Goal: Complete application form

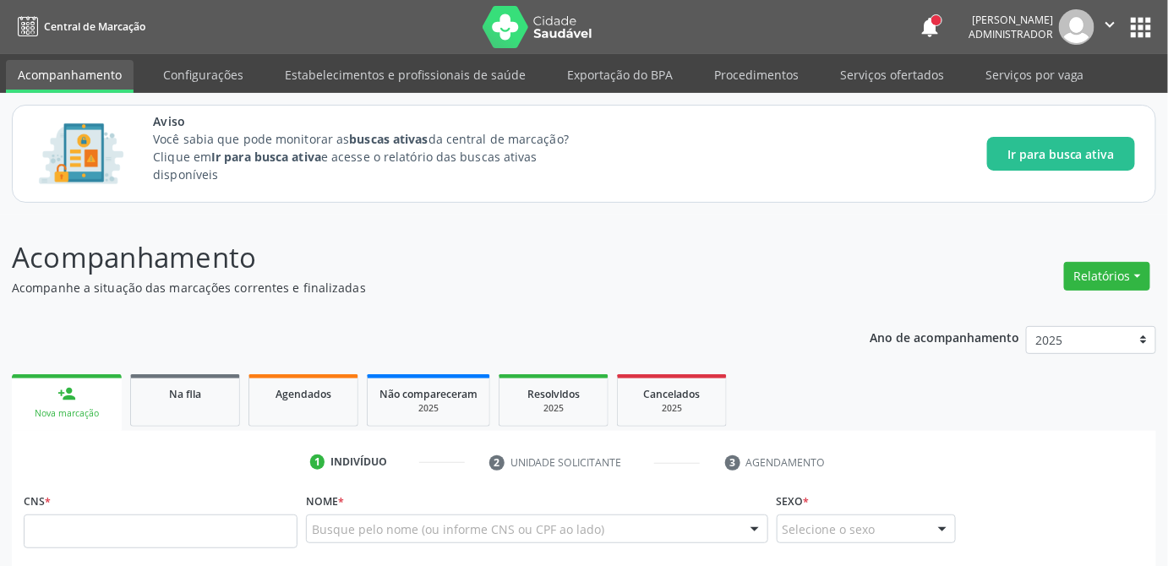
scroll to position [153, 0]
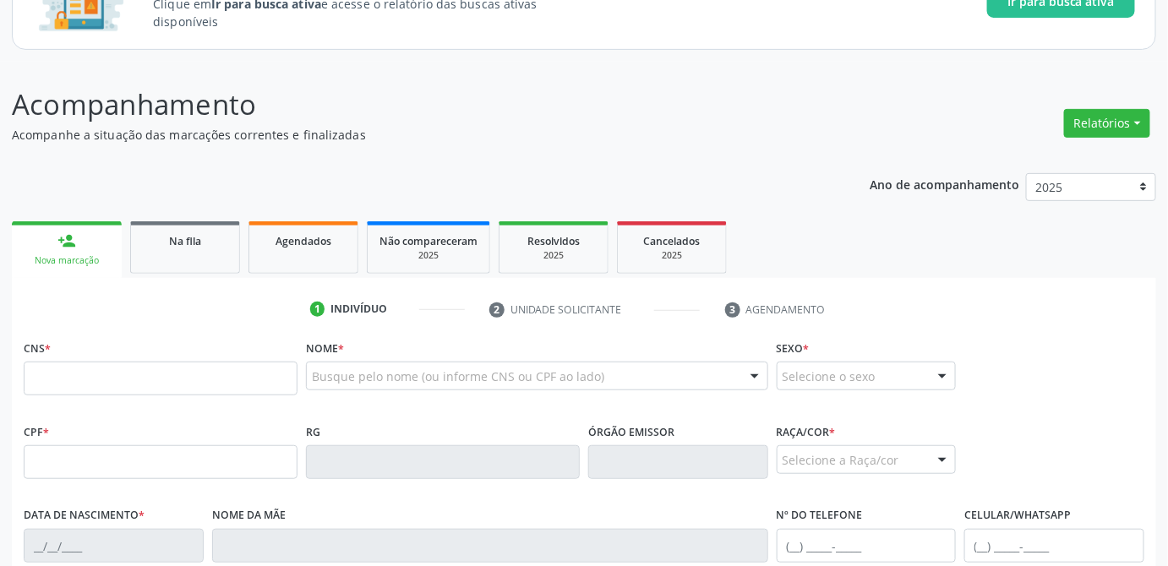
click at [156, 380] on input "text" at bounding box center [161, 379] width 274 height 34
type input "708 6000 6342 4384"
type input "020.389.394-89"
type input "[DATE]"
type input "[PERSON_NAME]"
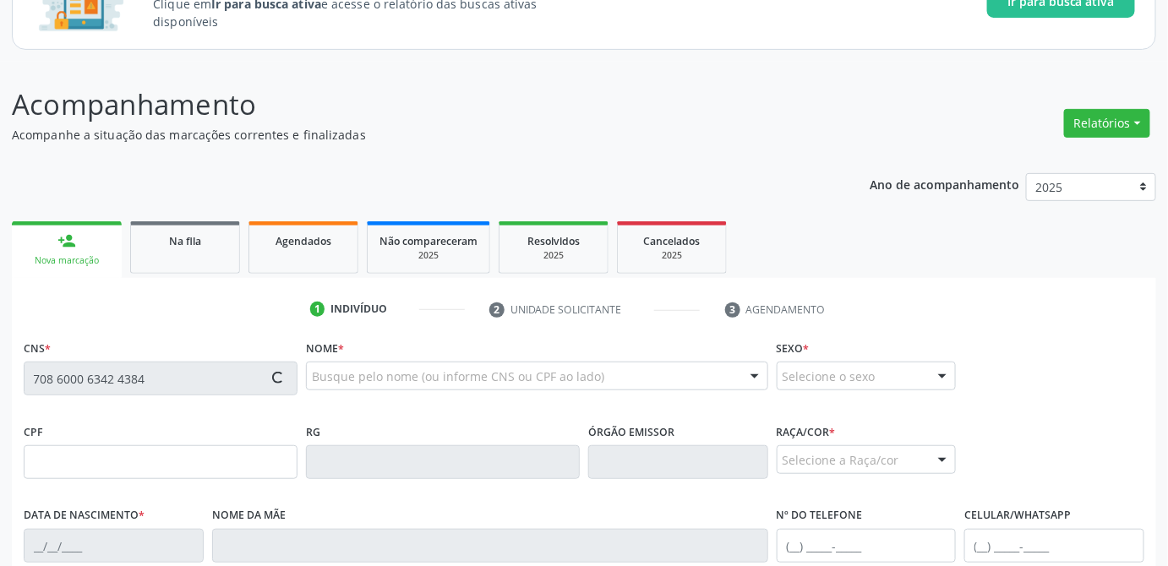
type input "[PHONE_NUMBER]"
type input "21"
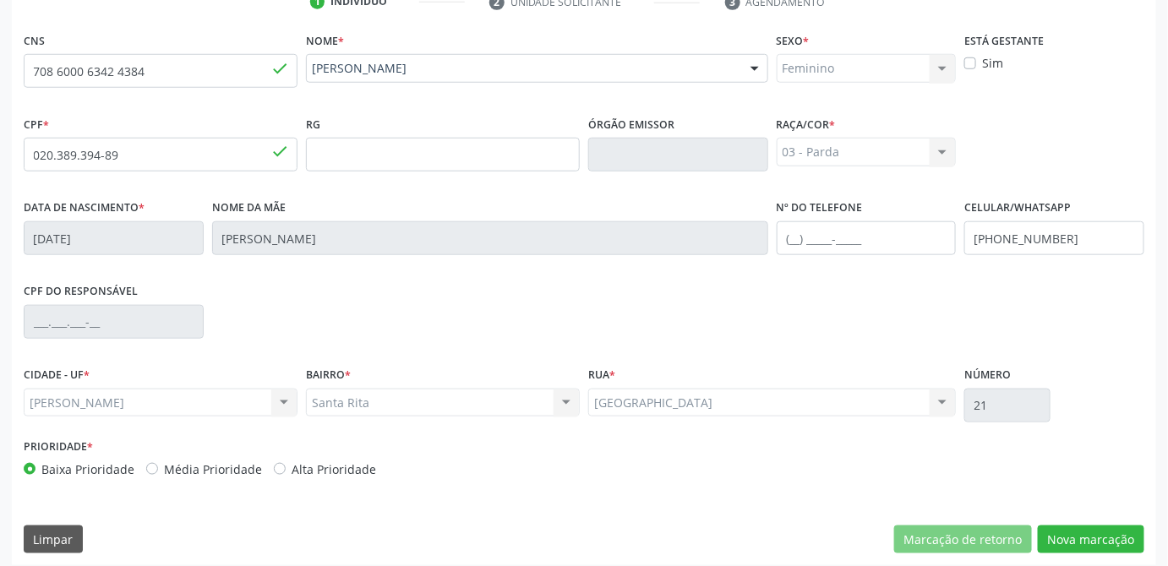
scroll to position [470, 0]
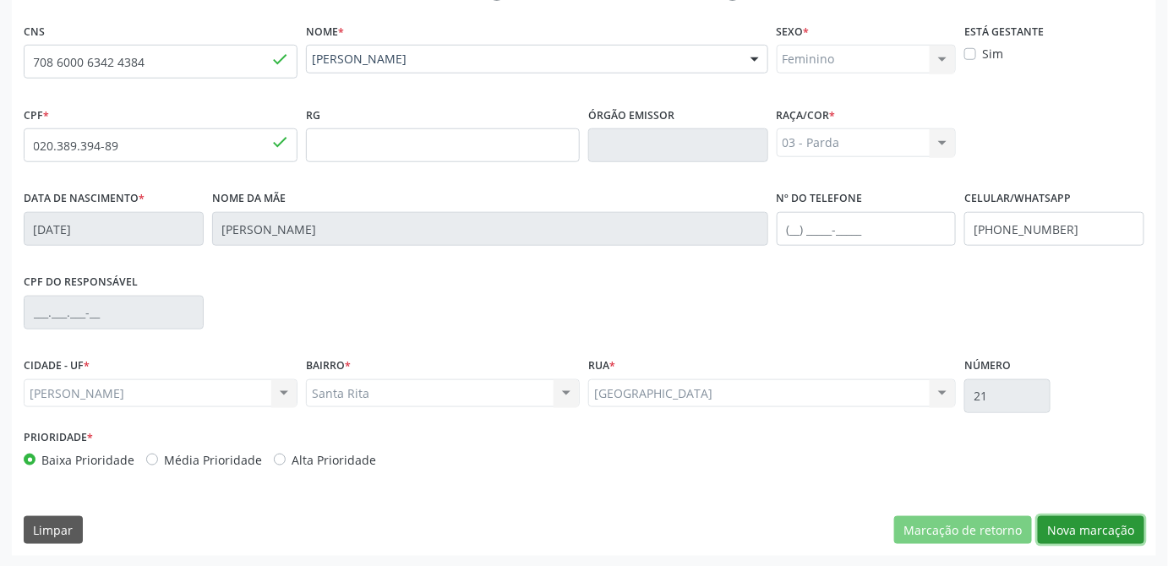
click at [1112, 528] on button "Nova marcação" at bounding box center [1091, 530] width 107 height 29
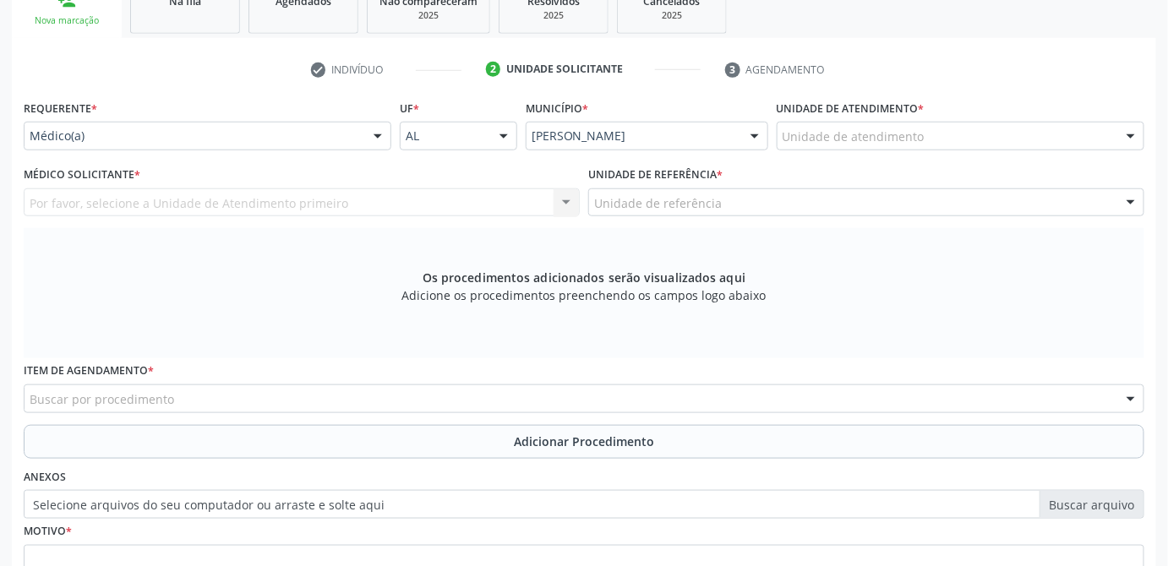
scroll to position [544, 0]
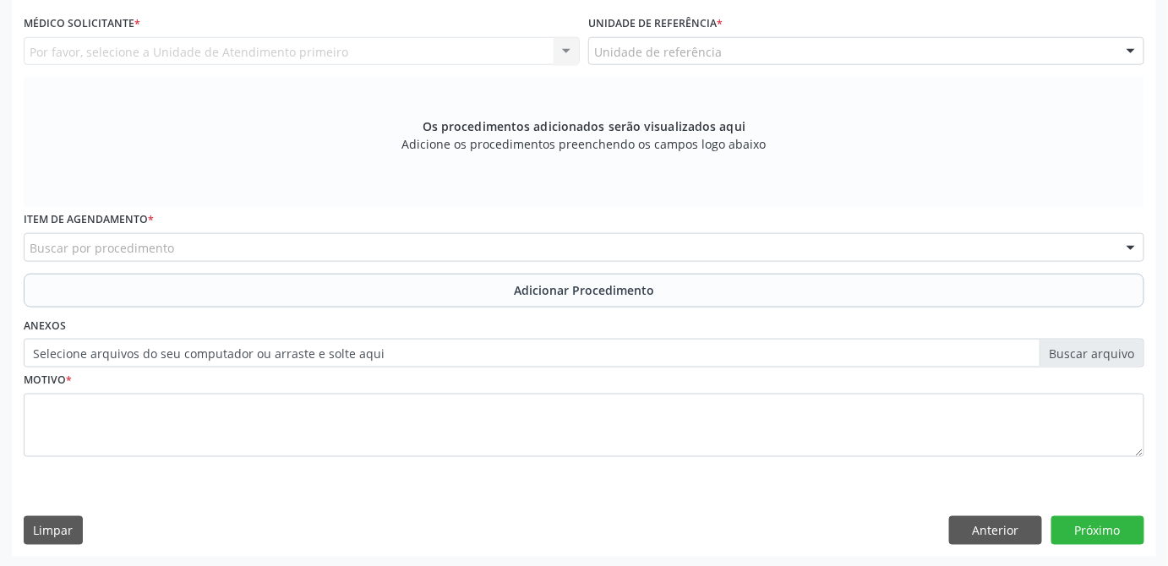
click at [1114, 352] on label "Selecione arquivos do seu computador ou arraste e solte aqui" at bounding box center [584, 353] width 1121 height 29
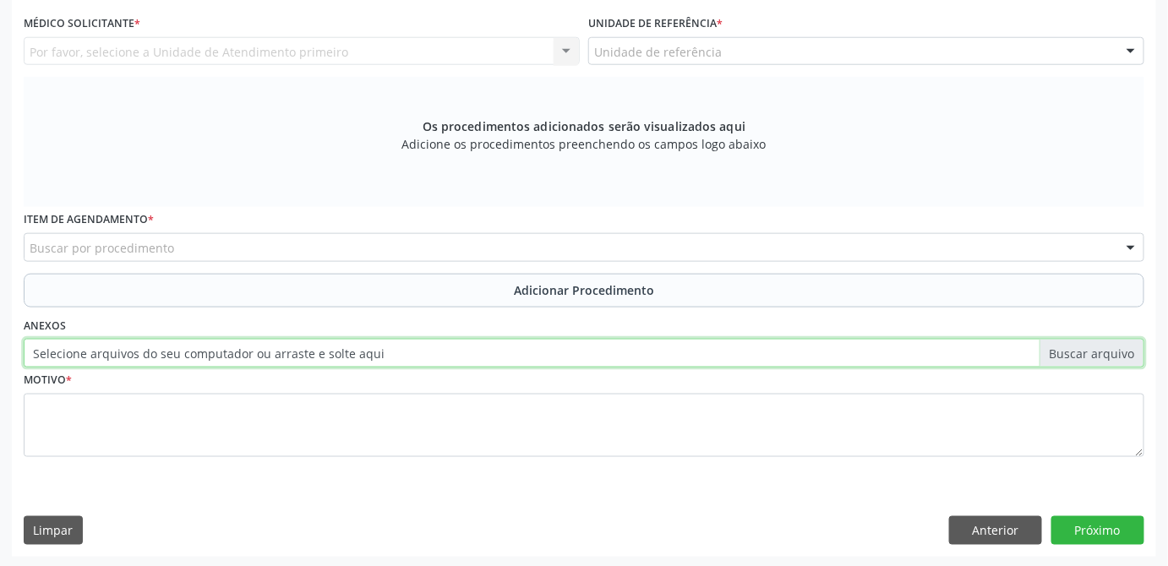
click at [1114, 352] on input "Selecione arquivos do seu computador ou arraste e solte aqui" at bounding box center [584, 353] width 1121 height 29
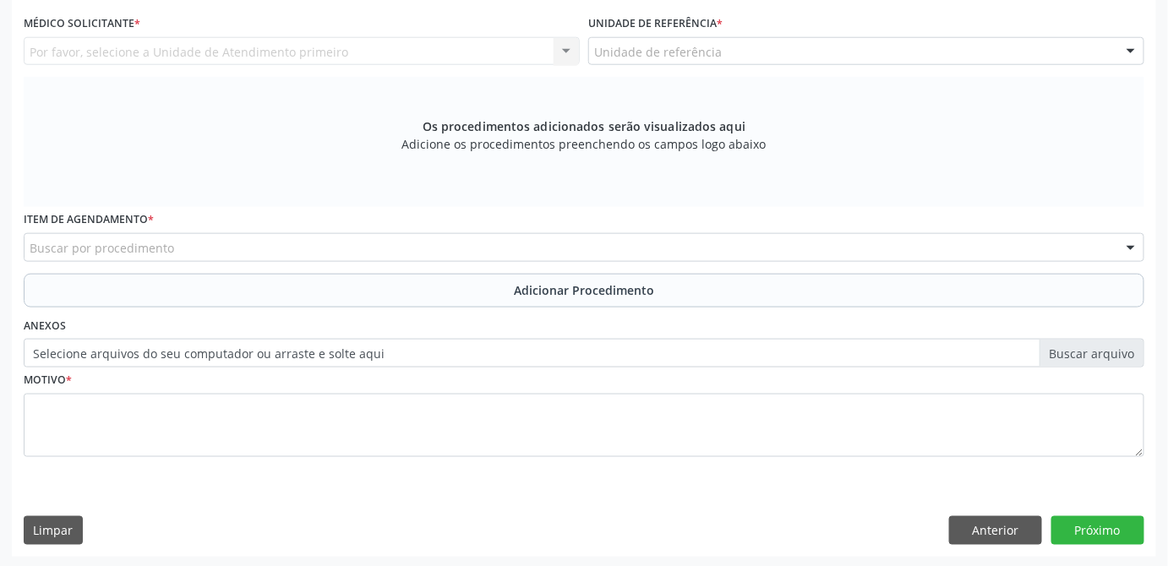
click at [1154, 377] on div "Requerente * Médico(a) Médico(a) Enfermeiro(a) Paciente Nenhum resultado encont…" at bounding box center [584, 250] width 1145 height 612
click at [646, 512] on div "Requerente * Médico(a) Médico(a) Enfermeiro(a) Paciente Nenhum resultado encont…" at bounding box center [584, 250] width 1145 height 612
